Goal: Task Accomplishment & Management: Manage account settings

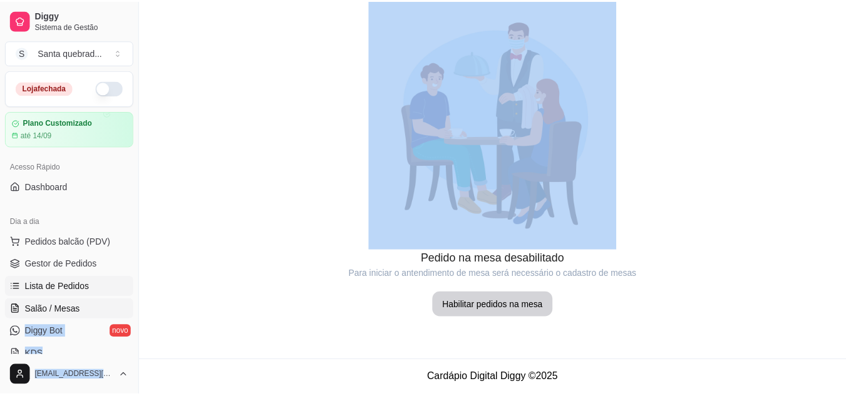
scroll to position [97, 0]
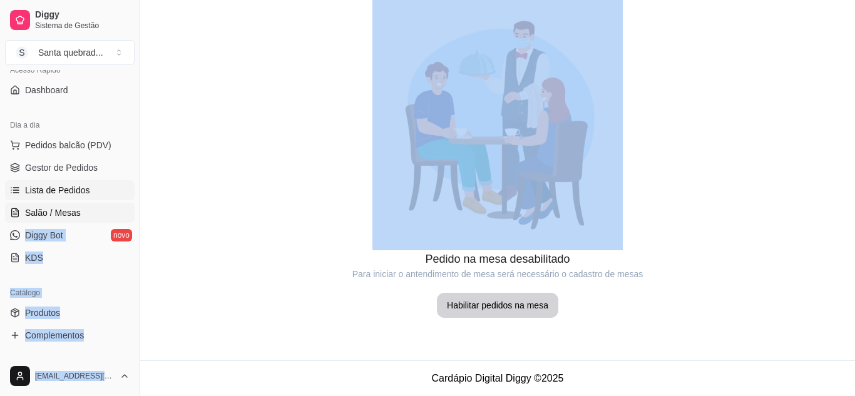
click at [99, 180] on link "Lista de Pedidos" at bounding box center [70, 190] width 130 height 20
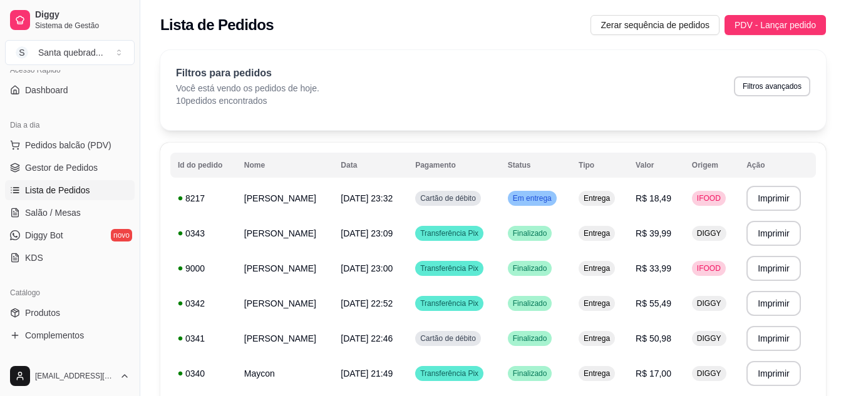
click at [150, 162] on div "**********" at bounding box center [492, 315] width 705 height 544
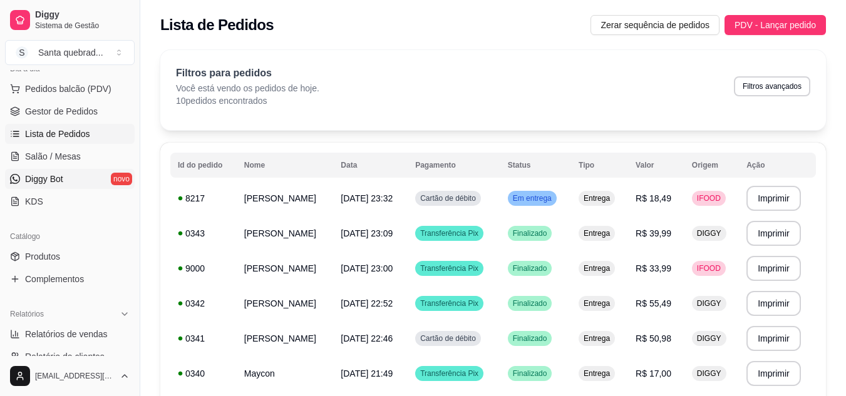
scroll to position [154, 0]
click at [81, 324] on link "Relatórios de vendas" at bounding box center [70, 334] width 130 height 20
select select "ALL"
select select "0"
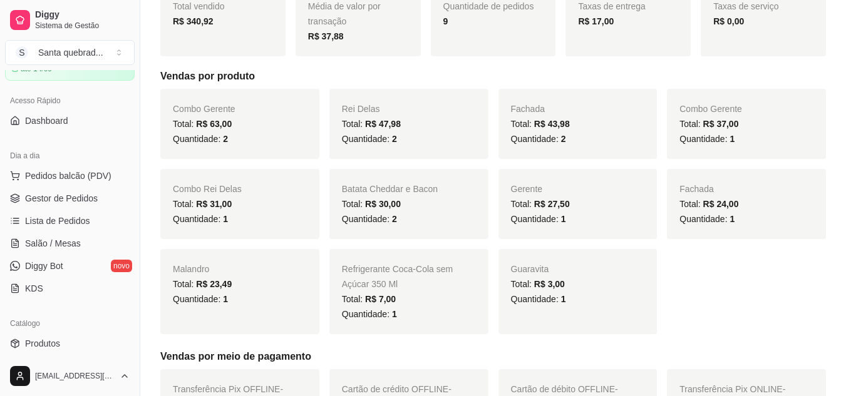
scroll to position [66, 0]
click at [96, 206] on link "Gestor de Pedidos" at bounding box center [70, 199] width 130 height 20
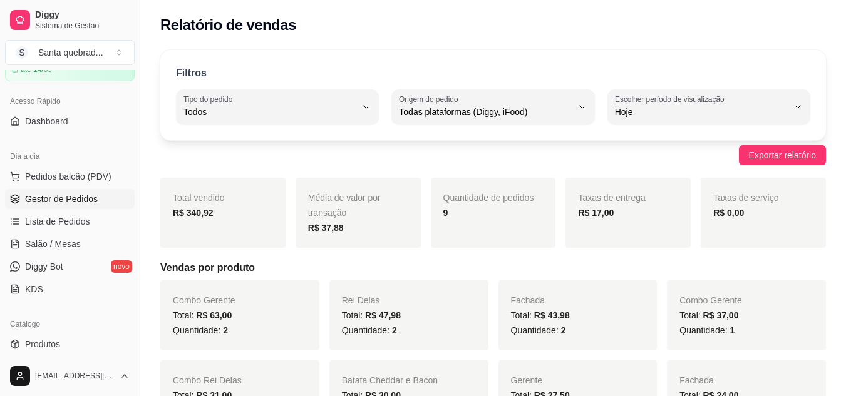
click at [96, 206] on link "Gestor de Pedidos" at bounding box center [70, 199] width 130 height 20
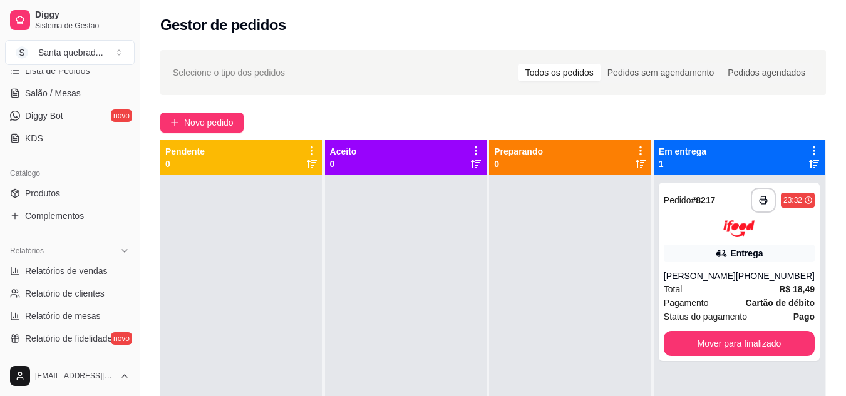
scroll to position [217, 0]
click at [88, 266] on span "Relatórios de vendas" at bounding box center [66, 271] width 83 height 13
select select "ALL"
select select "0"
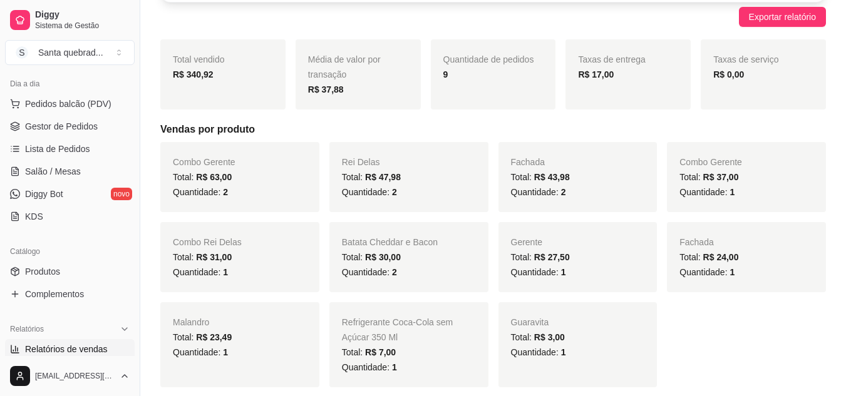
scroll to position [138, 0]
click at [79, 124] on span "Gestor de Pedidos" at bounding box center [61, 127] width 73 height 13
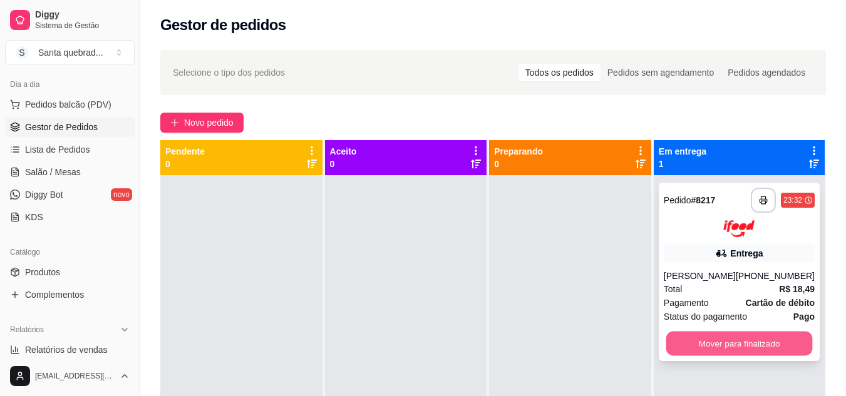
click at [686, 351] on button "Mover para finalizado" at bounding box center [738, 343] width 146 height 24
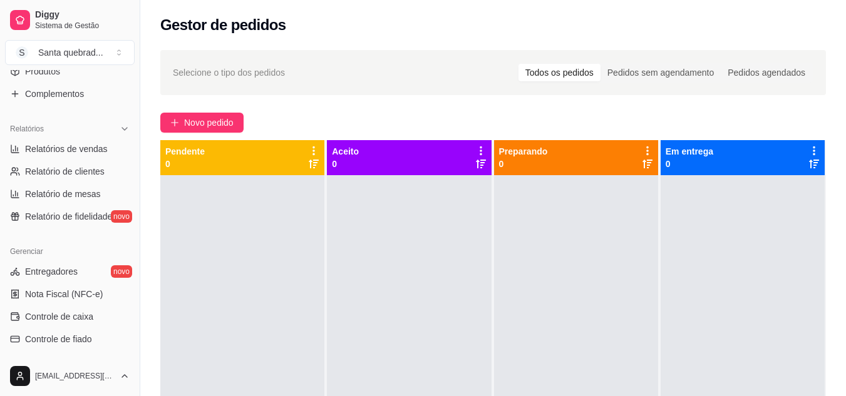
scroll to position [338, 0]
click at [81, 153] on span "Relatórios de vendas" at bounding box center [66, 149] width 83 height 13
select select "ALL"
select select "0"
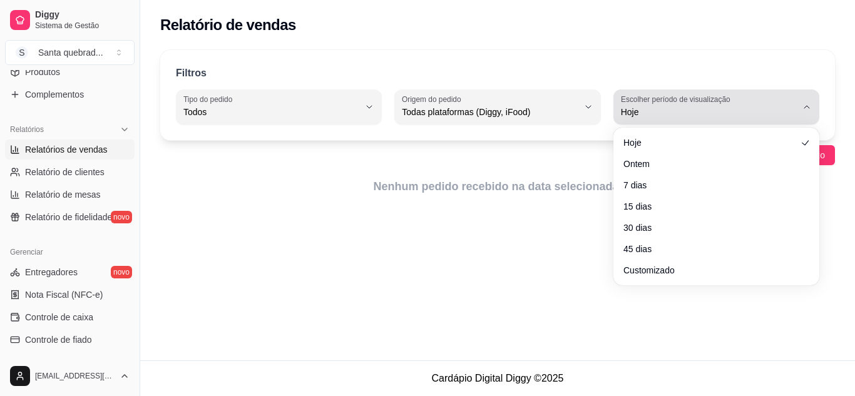
click at [664, 118] on span "Hoje" at bounding box center [709, 112] width 176 height 13
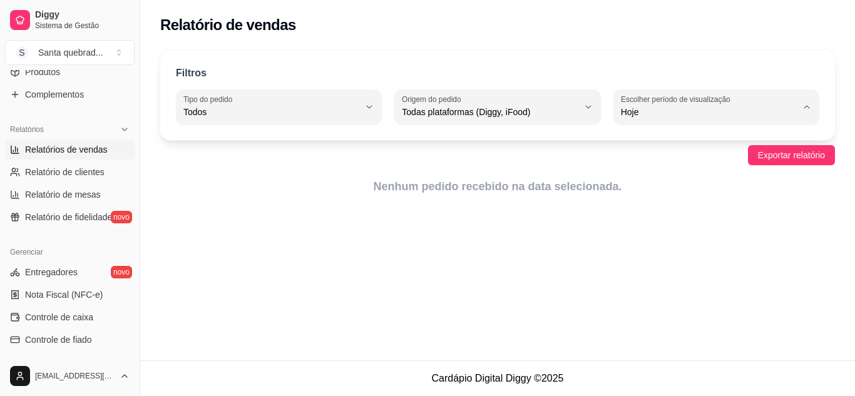
click at [650, 172] on li "Ontem" at bounding box center [716, 162] width 188 height 19
type input "1"
select select "1"
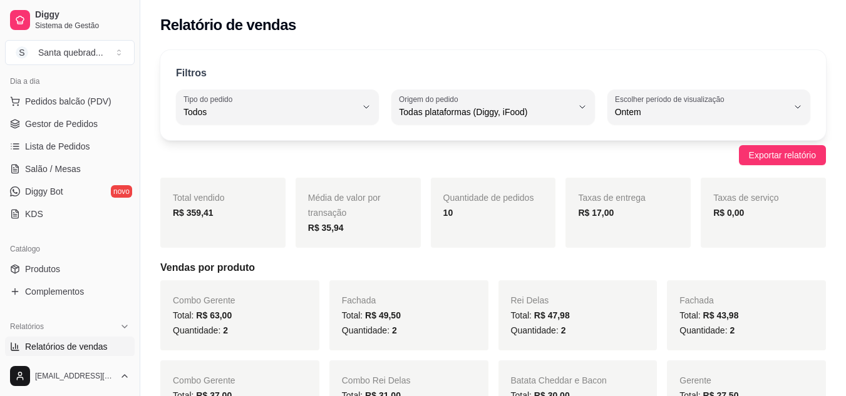
scroll to position [140, 0]
click at [103, 117] on link "Gestor de Pedidos" at bounding box center [70, 125] width 130 height 20
